Goal: Task Accomplishment & Management: Manage account settings

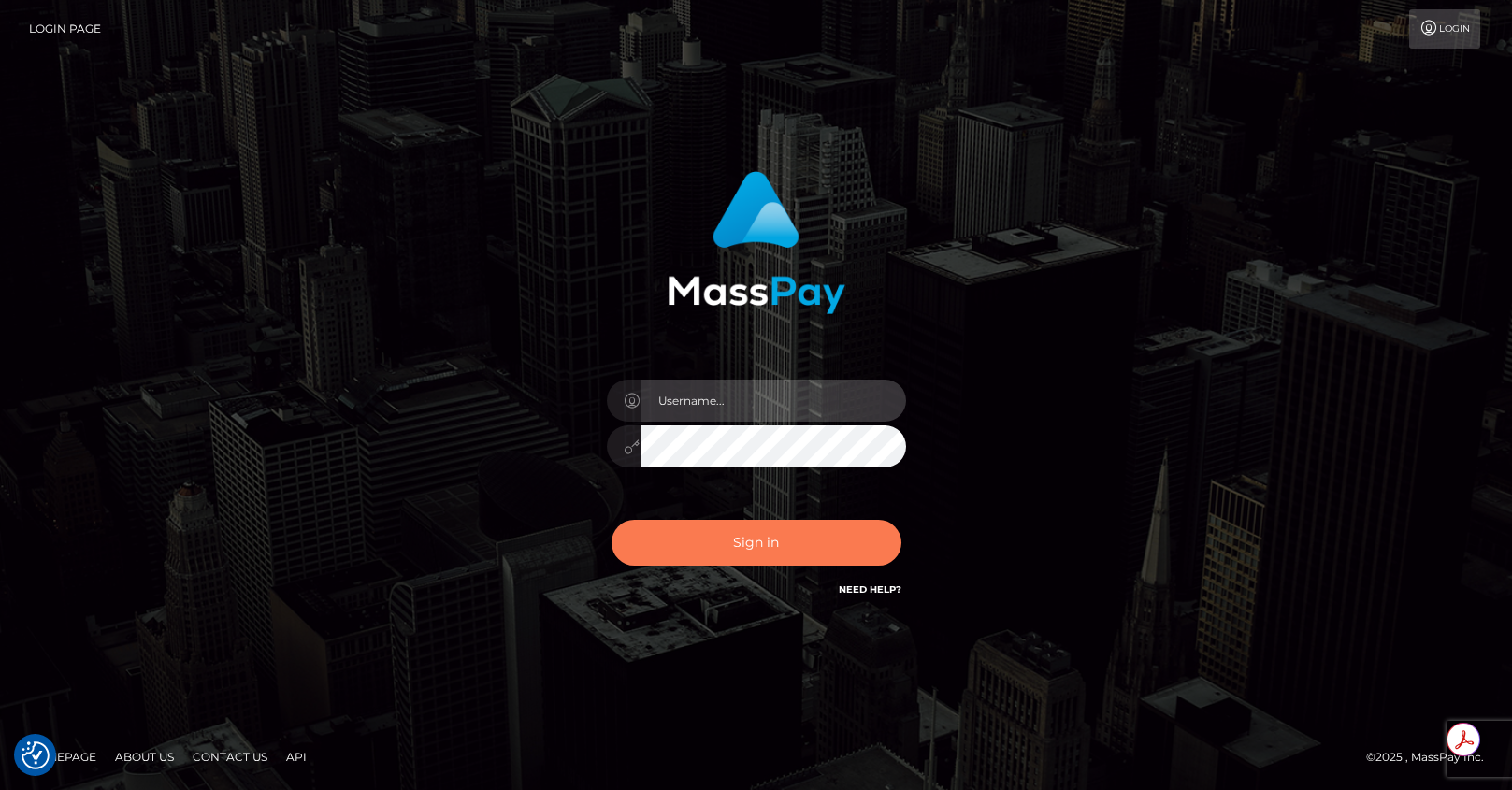
type input "[PERSON_NAME].jstv"
click at [762, 530] on button "Sign in" at bounding box center [756, 542] width 290 height 46
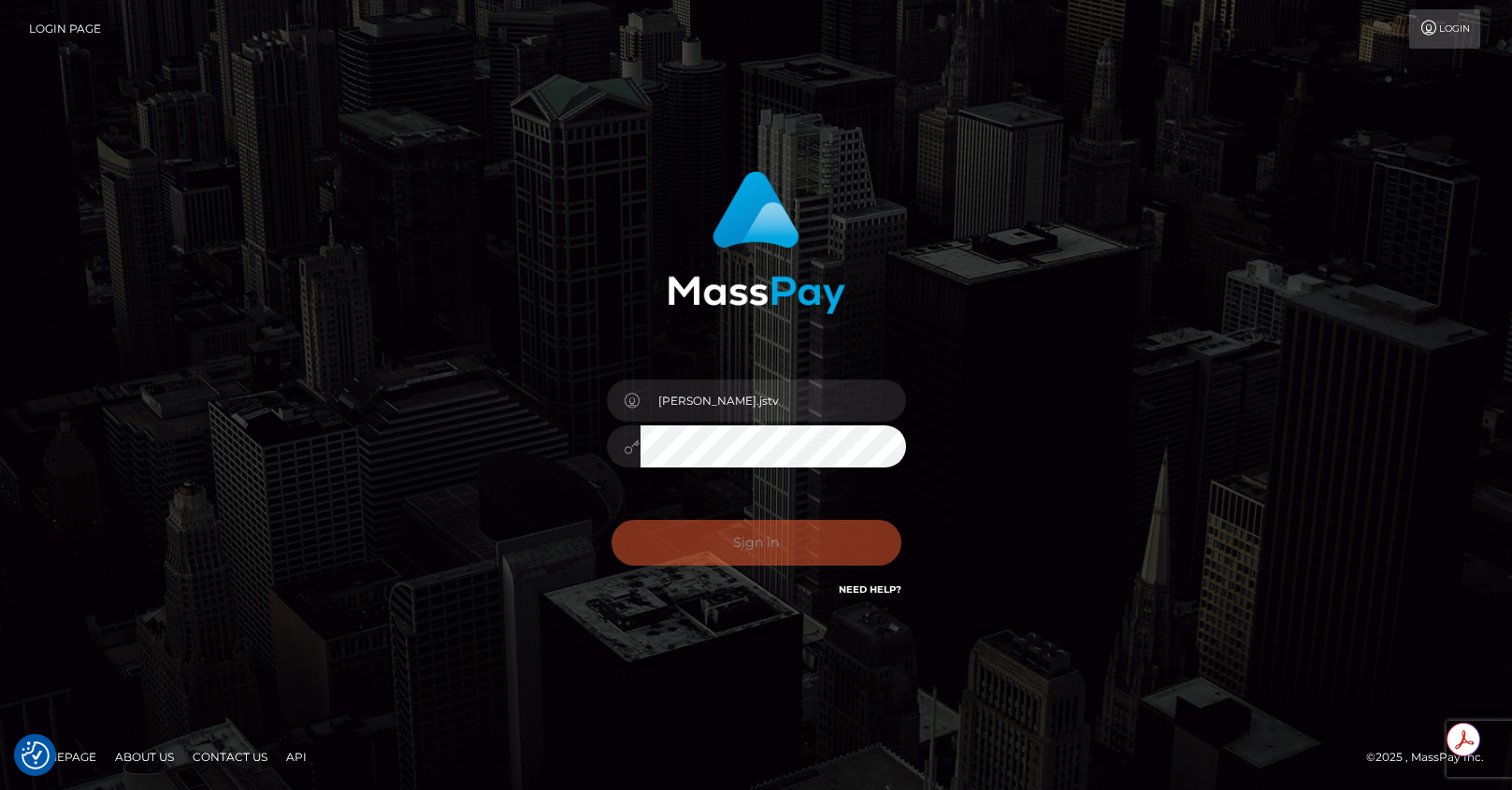
click at [777, 561] on div "Sign in Need Help?" at bounding box center [756, 550] width 327 height 83
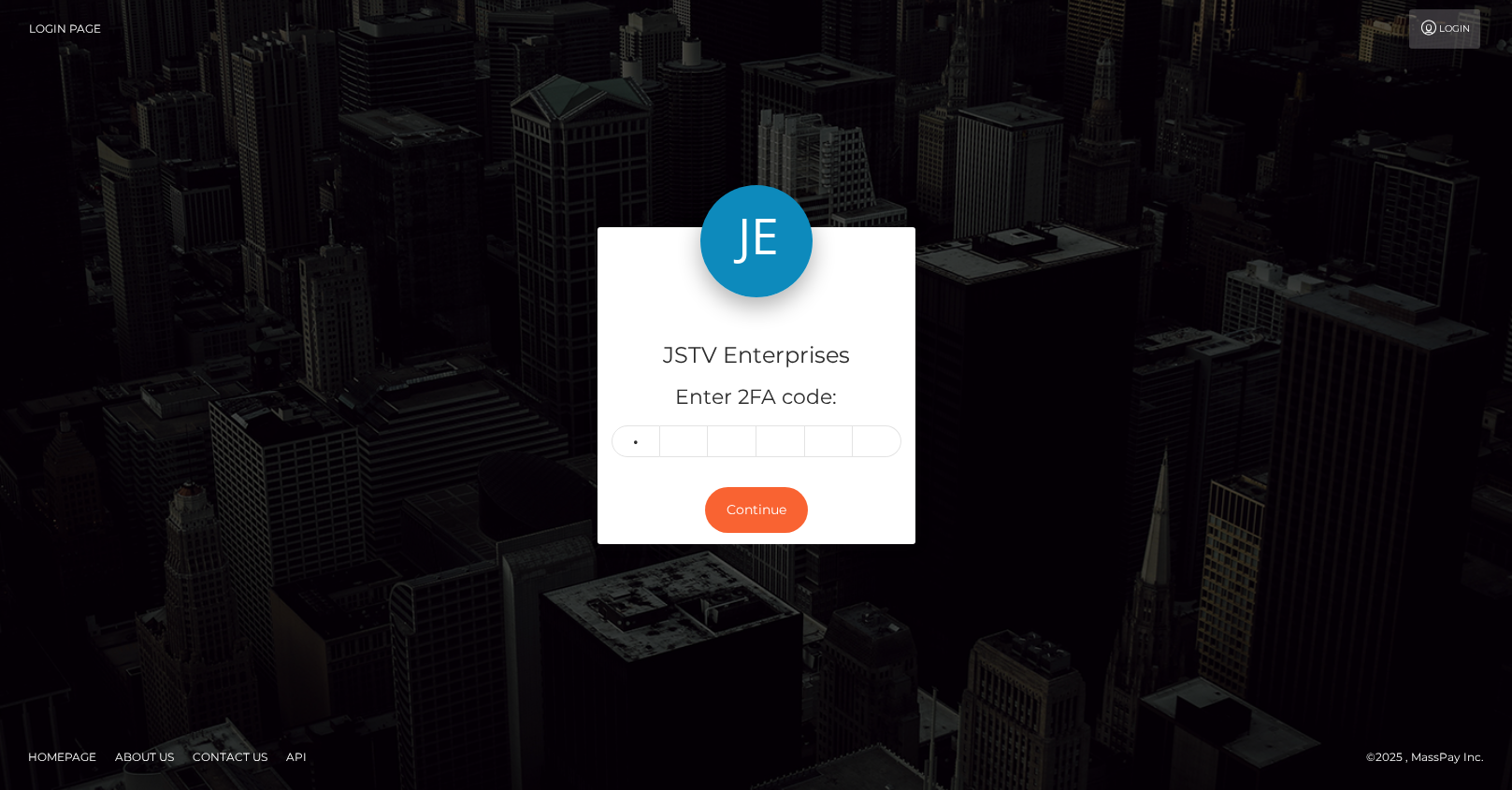
type input "6"
type input "7"
type input "8"
type input "9"
type input "6"
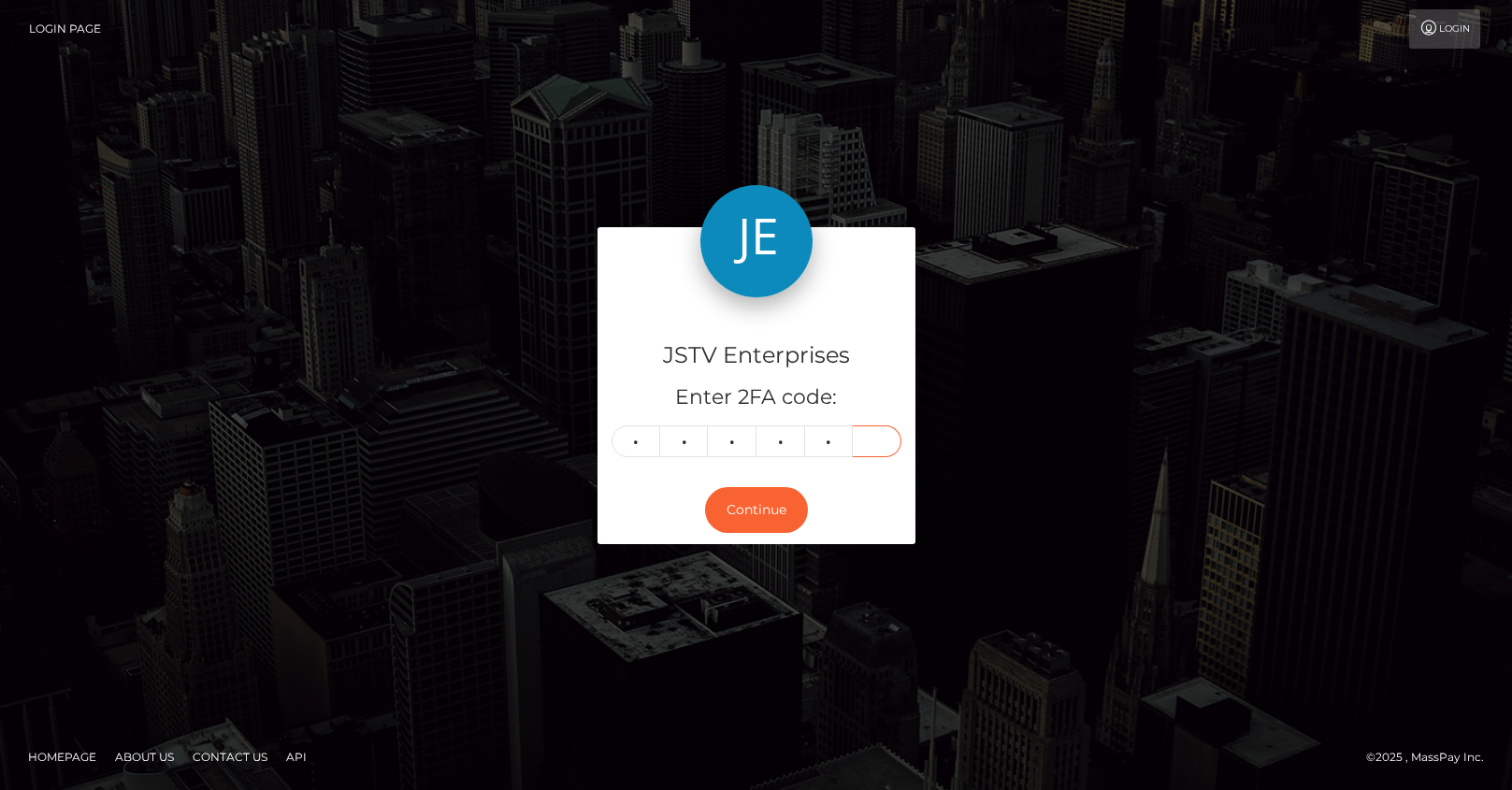
type input "8"
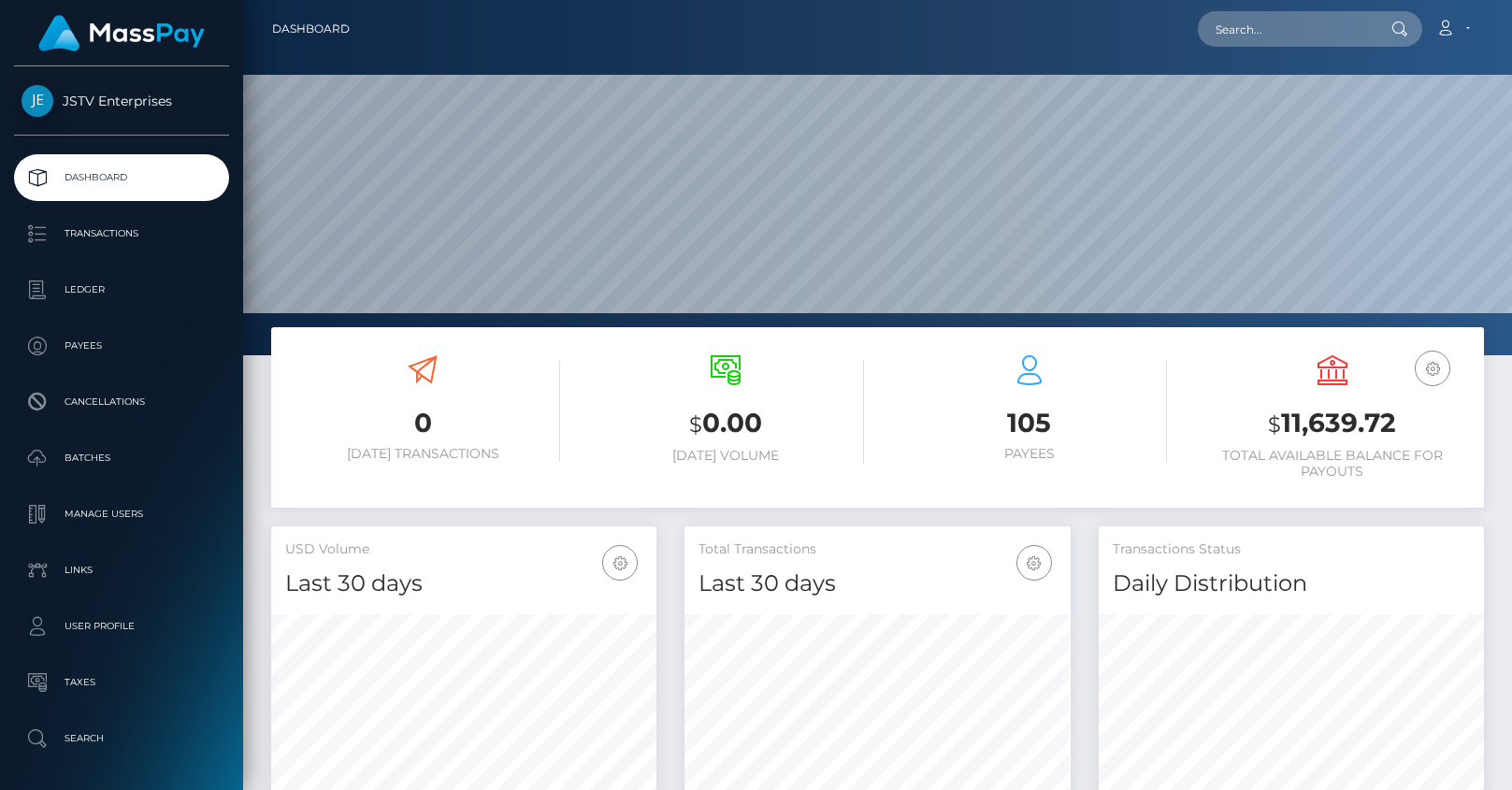
scroll to position [331, 386]
